Goal: Task Accomplishment & Management: Use online tool/utility

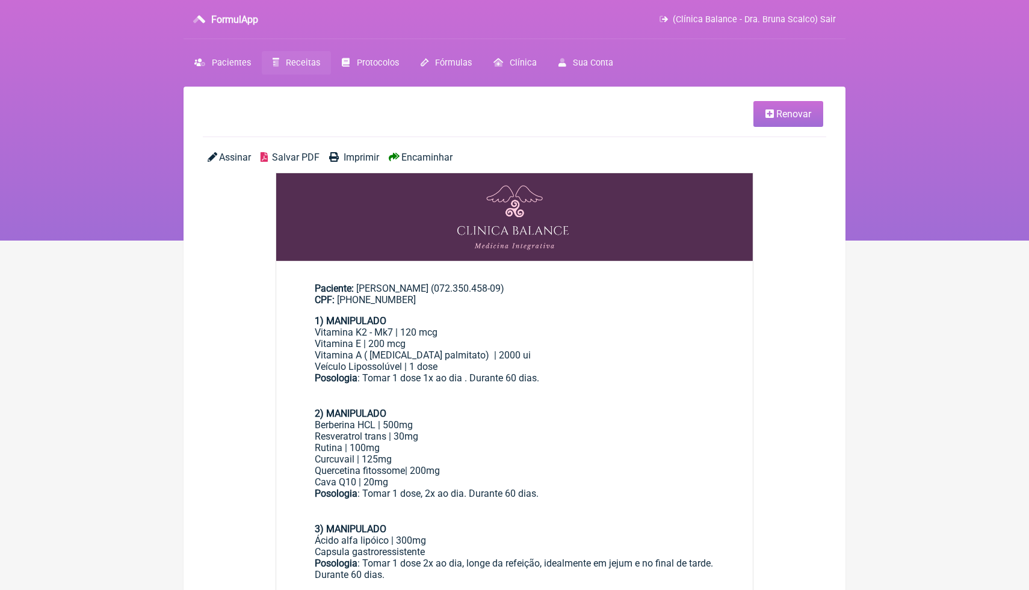
scroll to position [24, 0]
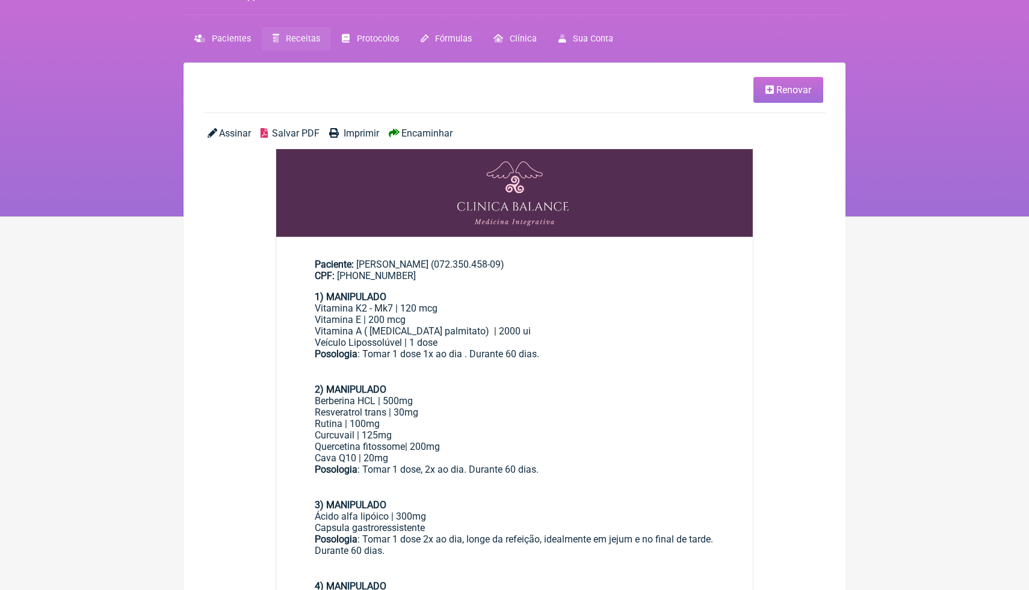
click at [503, 319] on div "Vitamina K2 - Mk7 | 120 mcg Vitamina E | 200 mcg" at bounding box center [514, 314] width 399 height 23
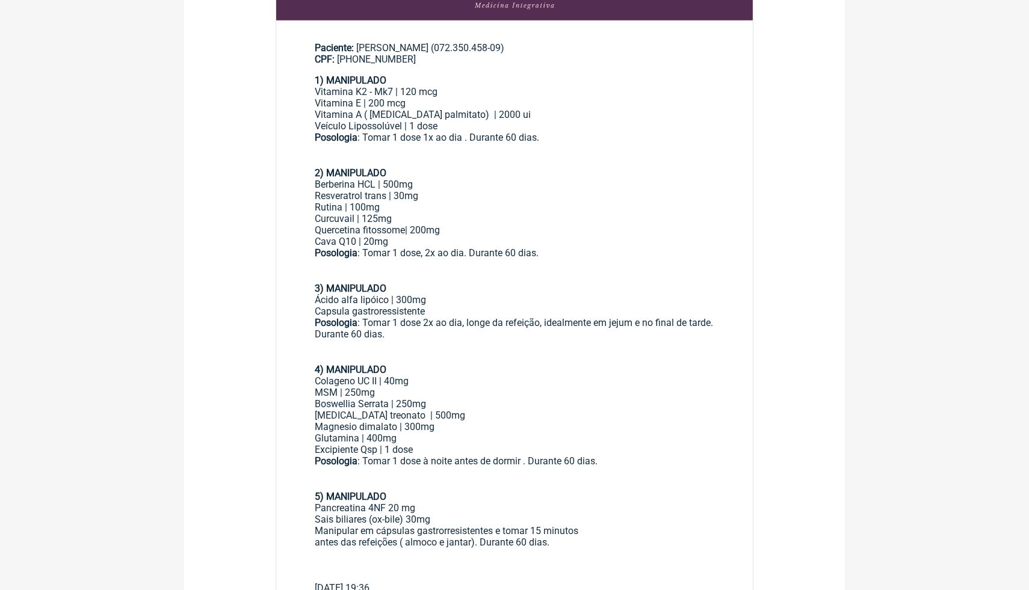
scroll to position [265, 0]
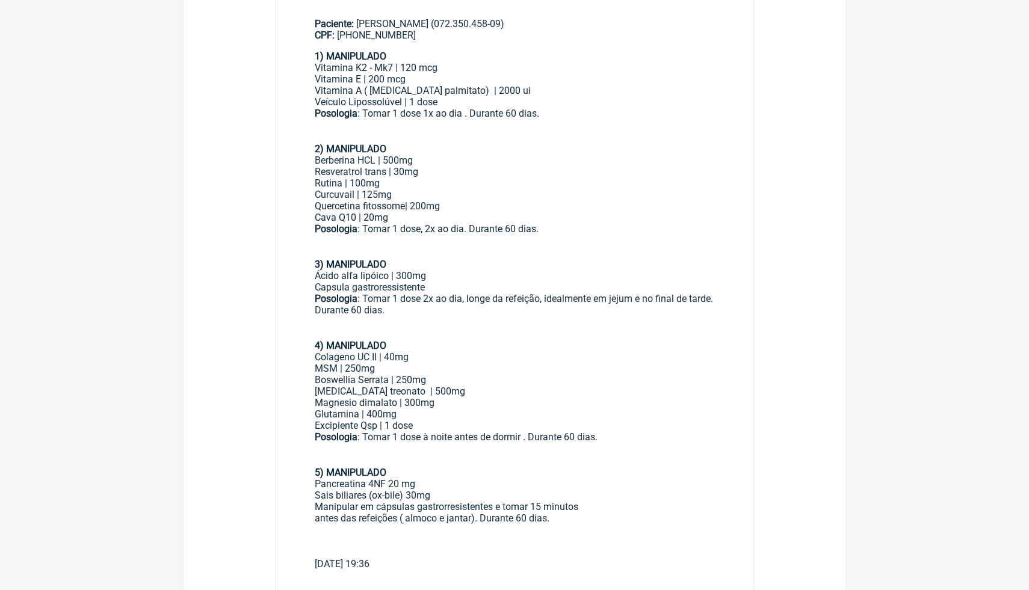
drag, startPoint x: 569, startPoint y: 515, endPoint x: 304, endPoint y: 47, distance: 537.9
click at [304, 47] on main "Paciente: [PERSON_NAME] (072.350.458-09) CPF: [PHONE_NUMBER] 1) MANIPULADO Vita…" at bounding box center [514, 289] width 476 height 580
copy div "8) LOREMIPSUM Dolorsit A3 - Co2 | 492 adi Elitsedd E | 636 tem Incididu U ( lab…"
click at [552, 189] on div "Curcuvail | 125mg" at bounding box center [514, 194] width 399 height 11
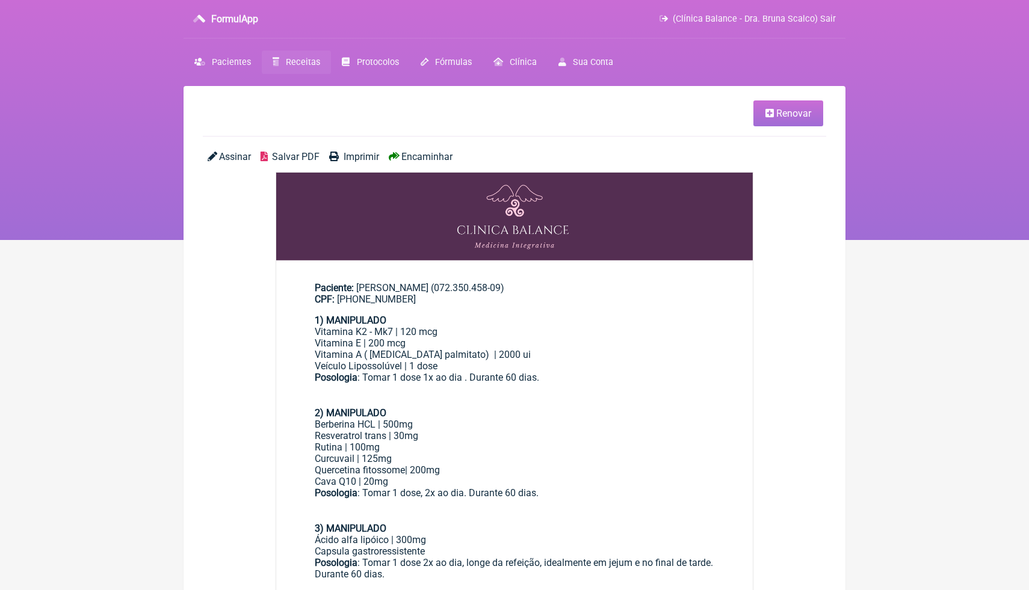
scroll to position [0, 0]
click at [360, 66] on span "Protocolos" at bounding box center [378, 63] width 42 height 10
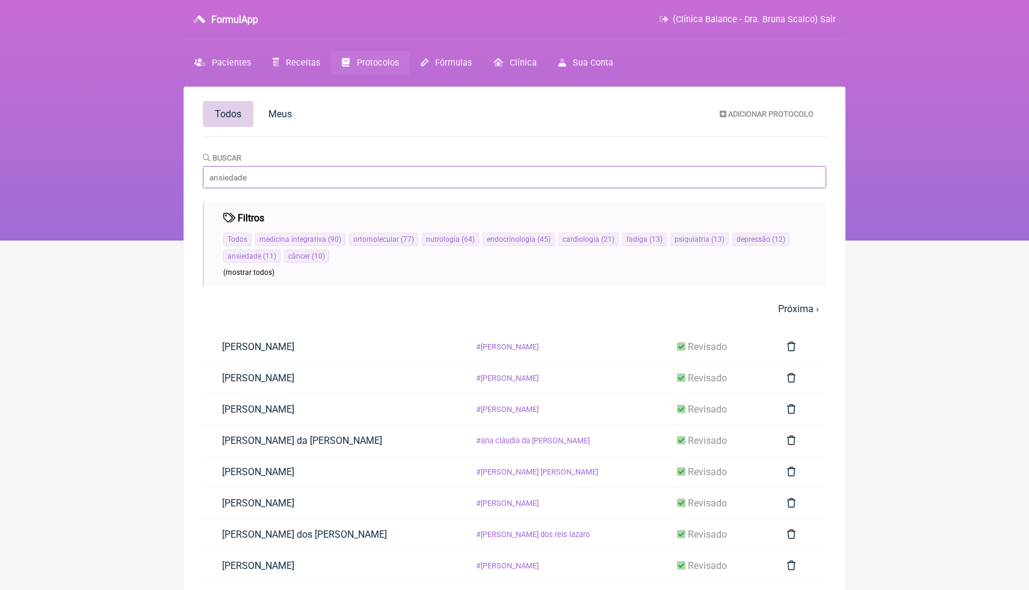
click at [291, 179] on input "Buscar" at bounding box center [514, 177] width 623 height 22
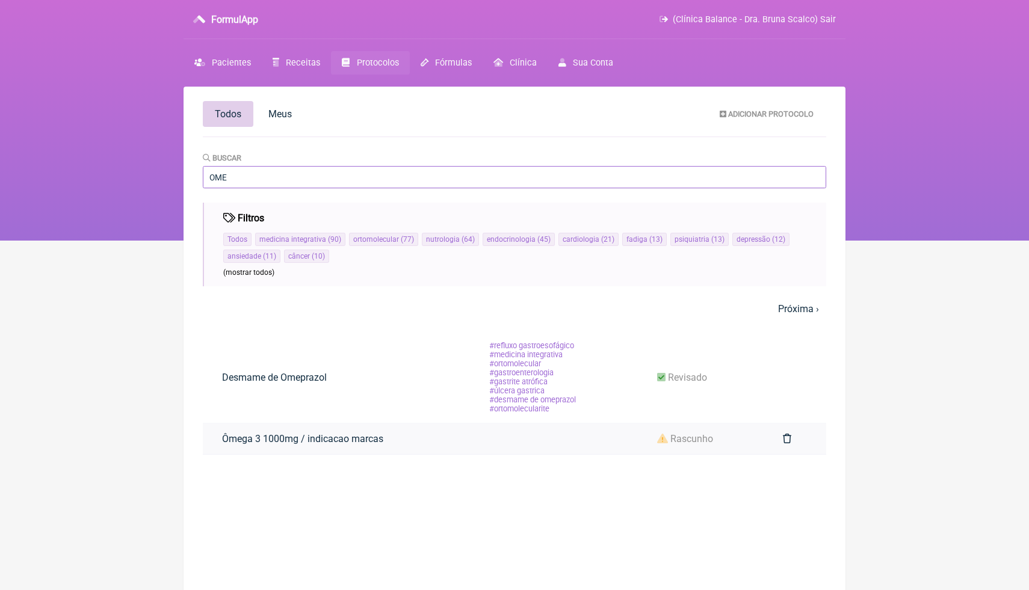
type input "OME"
click at [348, 441] on link "Ômega 3 1000mg / indicacao marcas" at bounding box center [303, 438] width 200 height 31
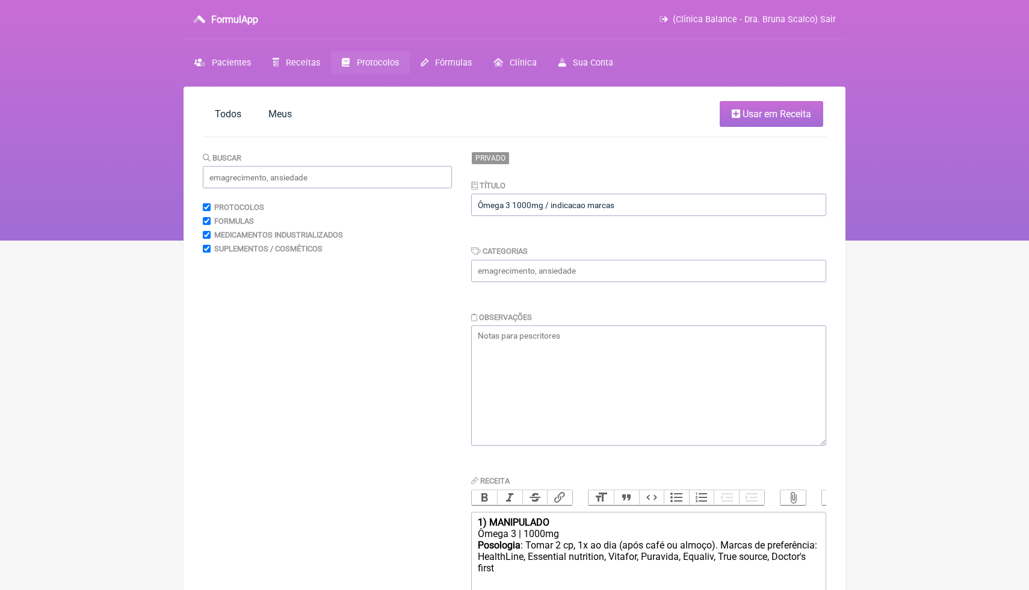
click at [904, 241] on html "FormulApp (Clínica Balance - Dra. Bruna Scalco) Sair [GEOGRAPHIC_DATA] Receitas…" at bounding box center [514, 120] width 1029 height 241
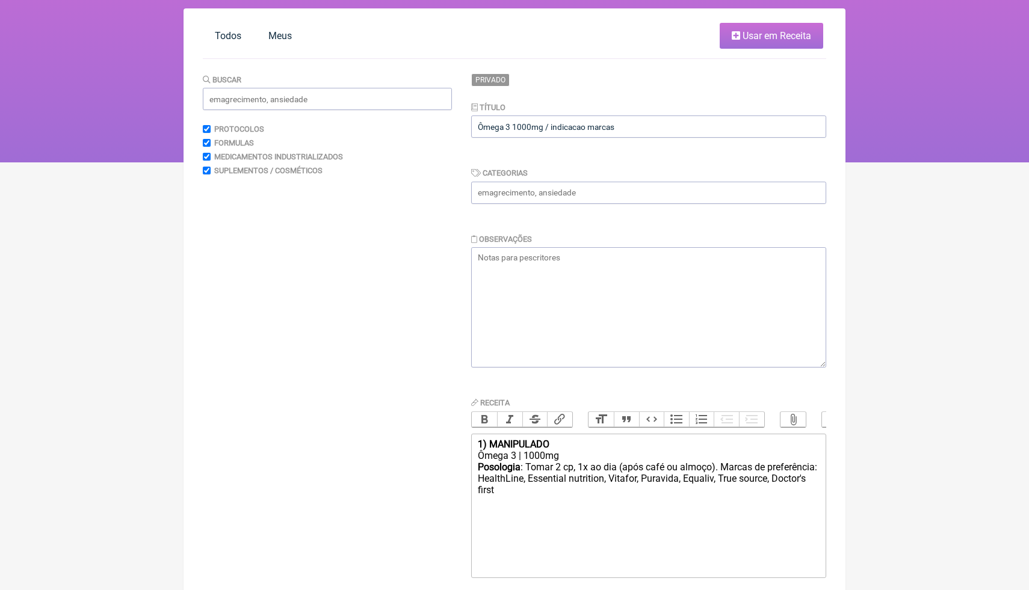
scroll to position [96, 0]
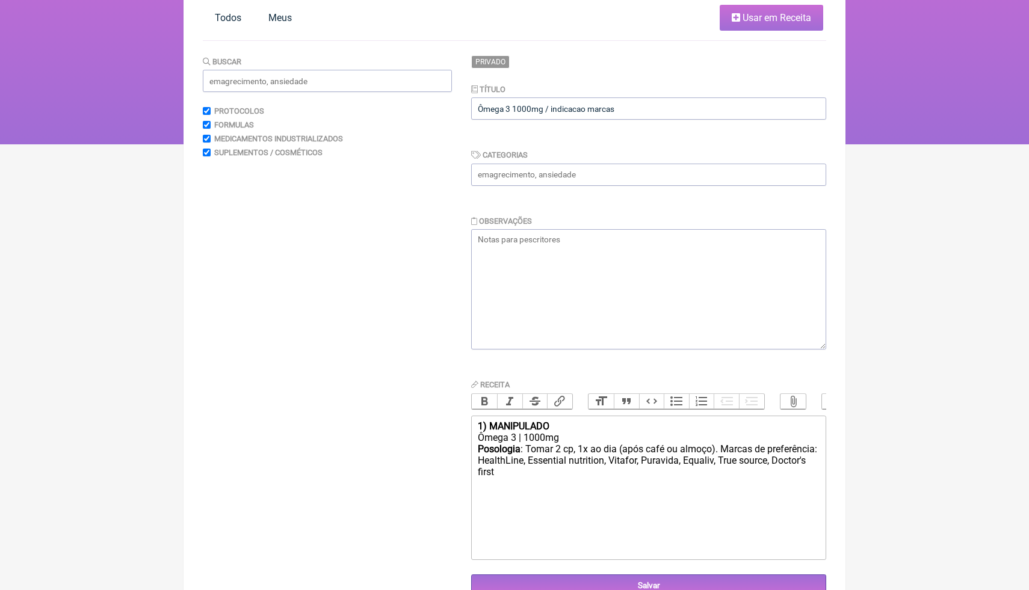
click at [581, 471] on div "Posologia : Tomar 2 cp, 1x ao dia (após café ou almoço). Marcas de preferência:…" at bounding box center [649, 466] width 342 height 47
type trix-editor "<div><strong>1) MANIPULADO</strong></div><div>Ômega 3 | 1000mg</div><div><stron…"
click at [880, 144] on html "FormulApp (Clínica Balance - Dra. Bruna Scalco) Sair [GEOGRAPHIC_DATA] Receitas…" at bounding box center [514, 24] width 1029 height 241
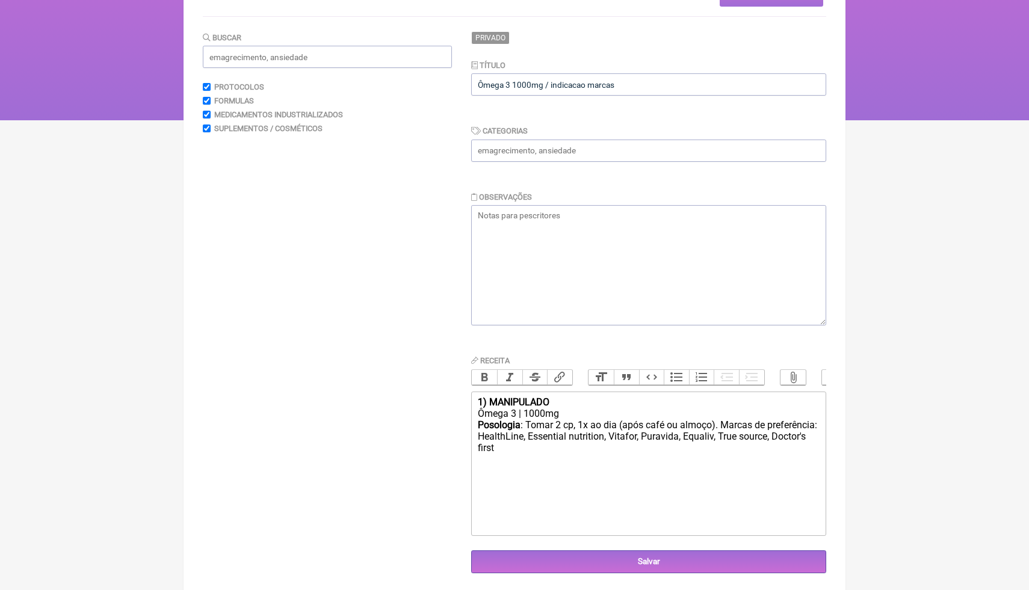
scroll to position [122, 0]
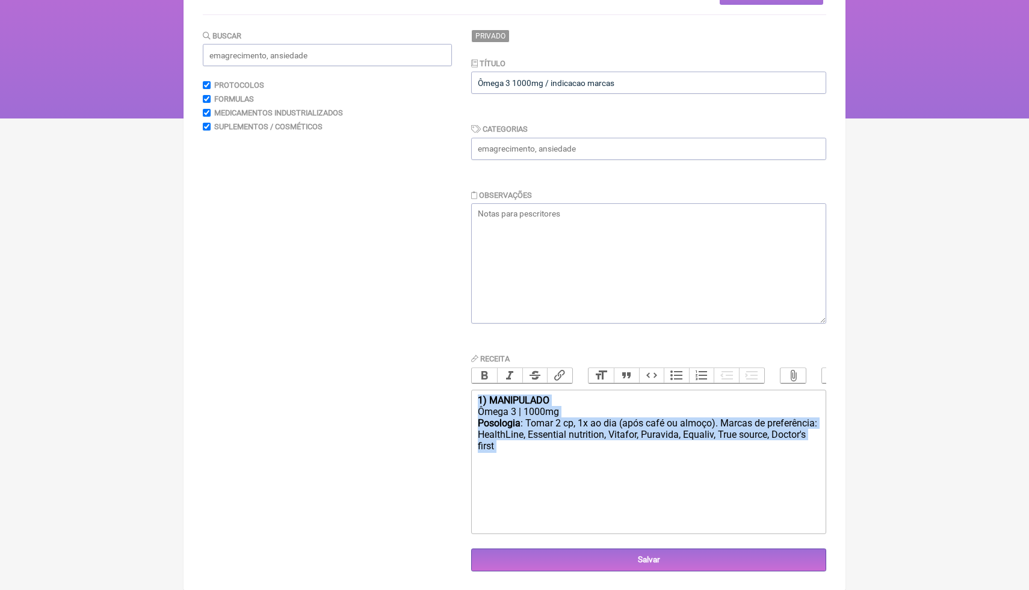
drag, startPoint x: 577, startPoint y: 448, endPoint x: 455, endPoint y: 392, distance: 134.1
click at [456, 391] on form "Buscar Protocolos Formulas Medicamentos Industrializados Suplementos / Cosmétic…" at bounding box center [514, 300] width 623 height 542
copy trix-editor "1) MANIPULADO Ômega 3 | 1000mg Posologia : Tomar 2 cp, 1x ao dia (após café ou …"
